Goal: Browse casually

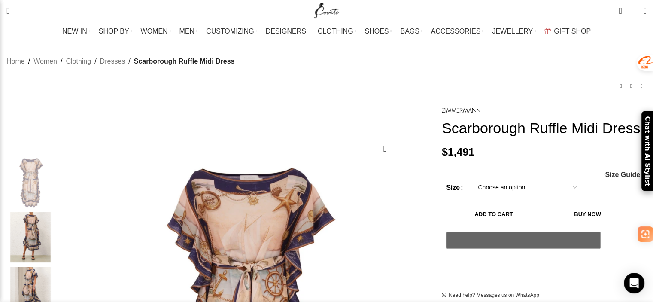
scroll to position [86, 0]
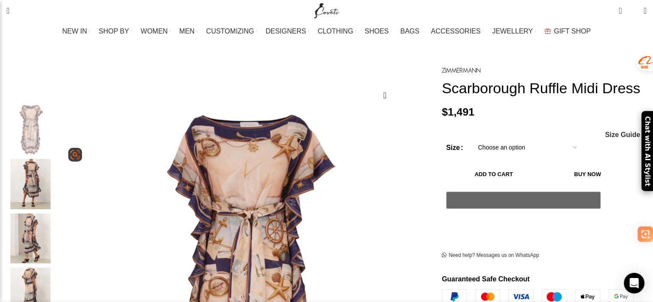
click at [57, 178] on img "2 / 8" at bounding box center [30, 184] width 52 height 50
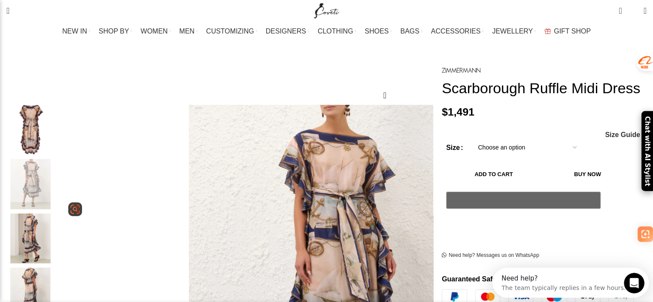
scroll to position [0, 362]
click at [57, 221] on img "3 / 8" at bounding box center [30, 239] width 52 height 50
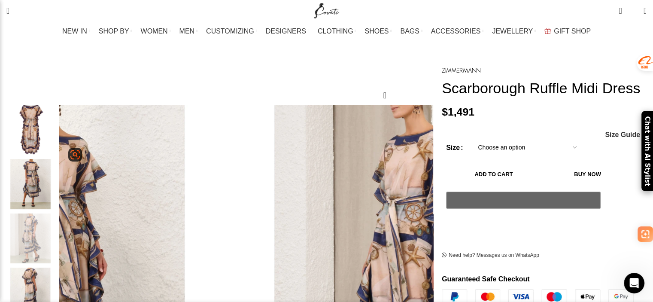
click at [57, 170] on img "2 / 8" at bounding box center [30, 184] width 52 height 50
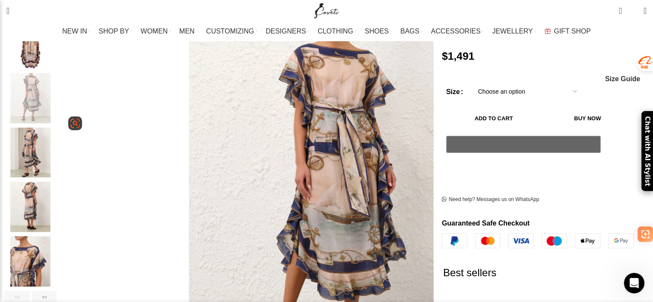
scroll to position [0, 723]
click at [57, 146] on img "3 / 8" at bounding box center [30, 153] width 52 height 50
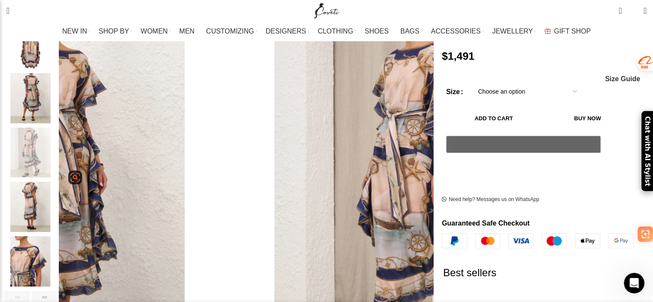
click at [57, 191] on img "4 / 8" at bounding box center [30, 207] width 52 height 50
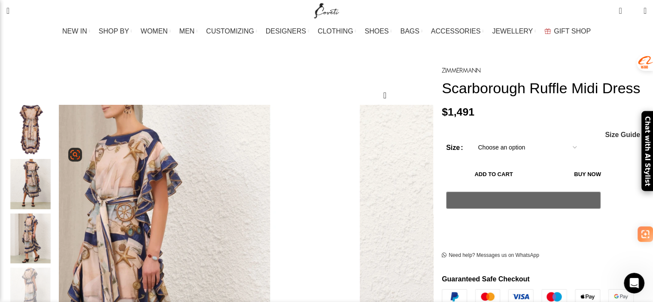
scroll to position [0, 452]
click at [57, 171] on img "2 / 8" at bounding box center [30, 184] width 52 height 50
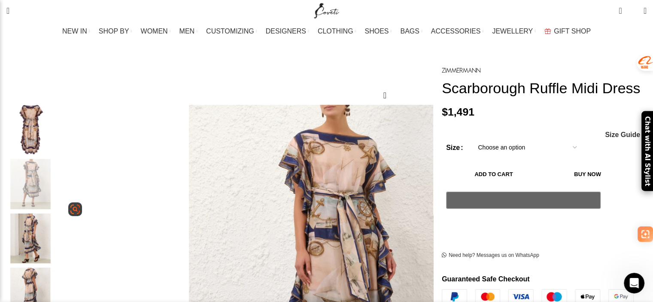
click at [57, 216] on img "3 / 8" at bounding box center [30, 239] width 52 height 50
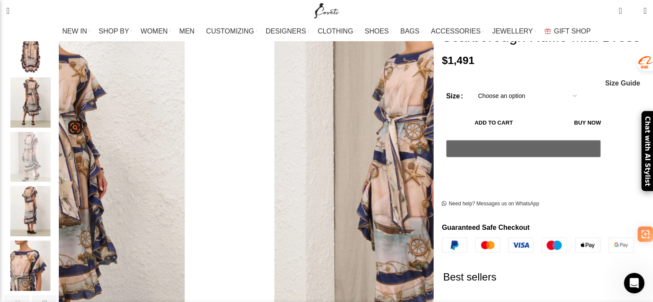
scroll to position [172, 0]
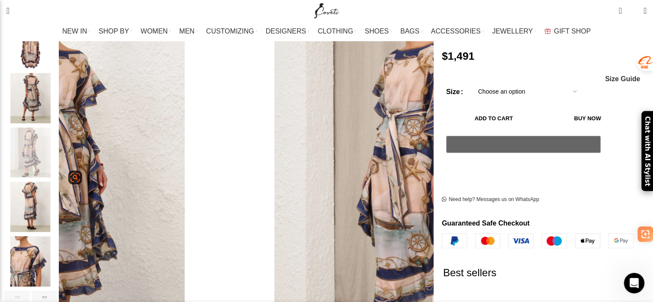
click at [57, 218] on img "4 / 8" at bounding box center [30, 207] width 52 height 50
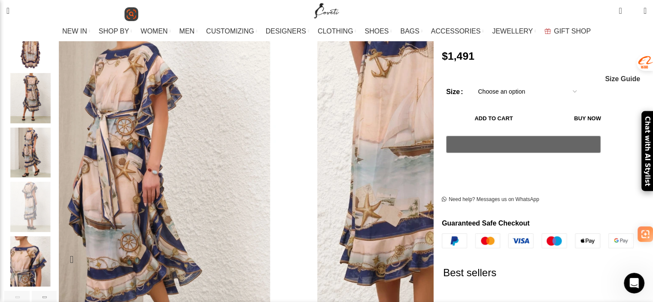
scroll to position [0, 723]
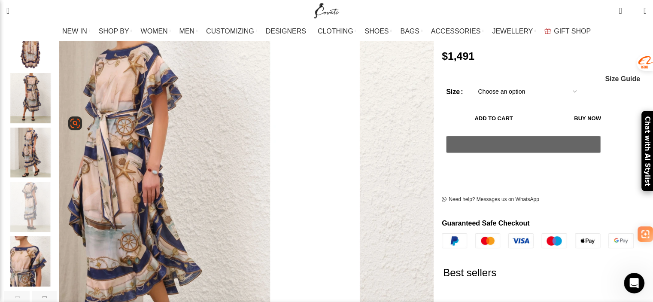
click at [57, 154] on img "3 / 8" at bounding box center [30, 153] width 52 height 50
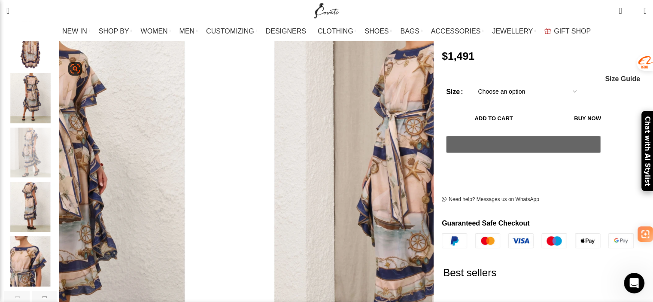
scroll to position [0, 814]
click at [57, 99] on img "2 / 8" at bounding box center [30, 98] width 52 height 50
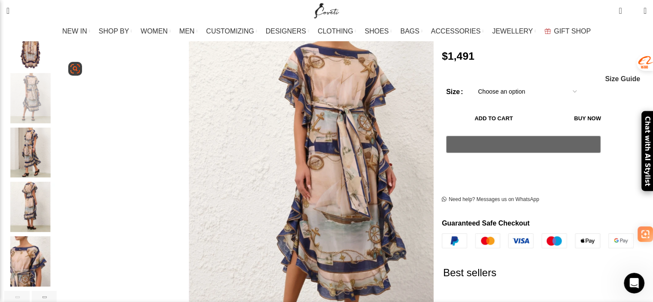
scroll to position [0, 1085]
